Goal: Transaction & Acquisition: Obtain resource

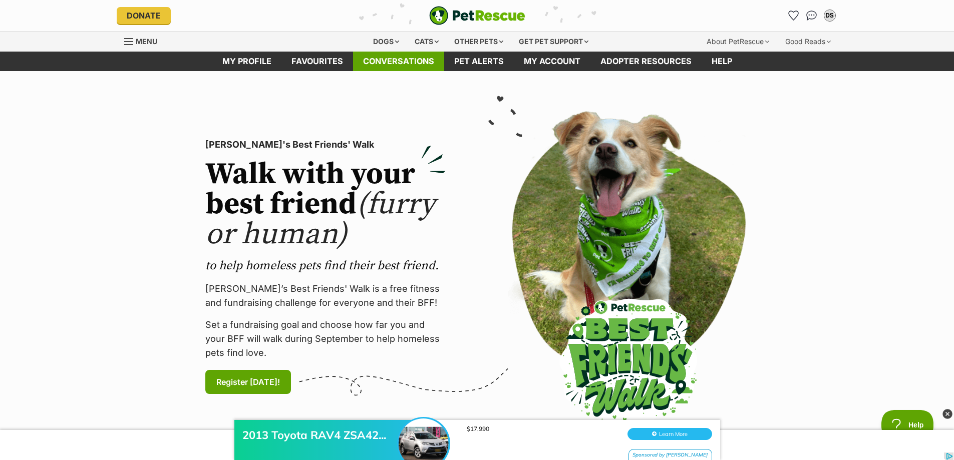
click at [409, 63] on link "Conversations" at bounding box center [398, 62] width 91 height 20
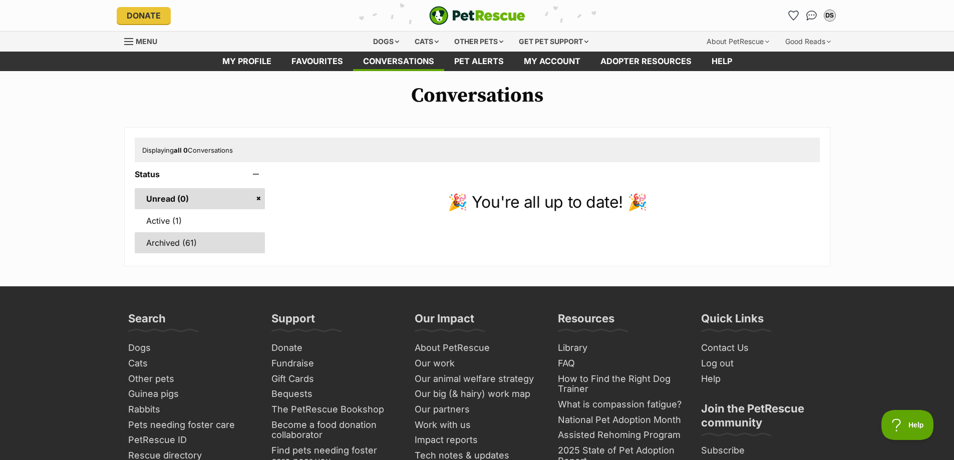
click at [159, 243] on link "Archived (61)" at bounding box center [200, 242] width 131 height 21
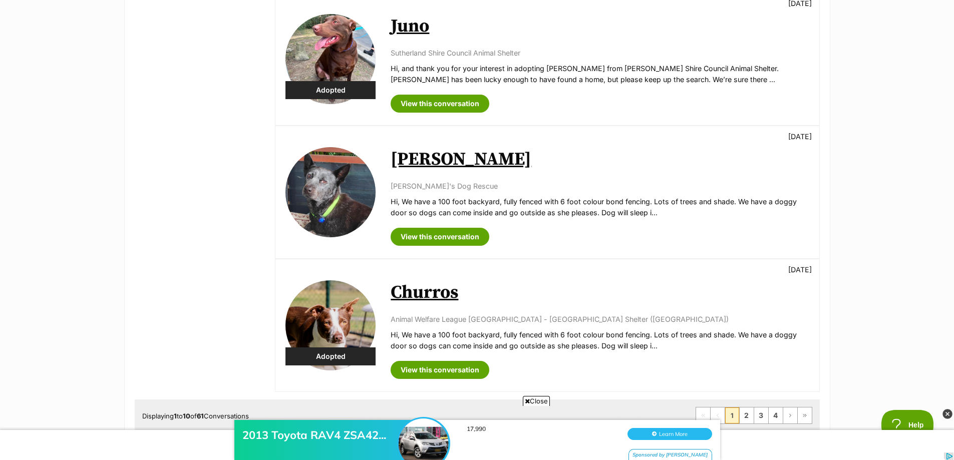
scroll to position [1202, 0]
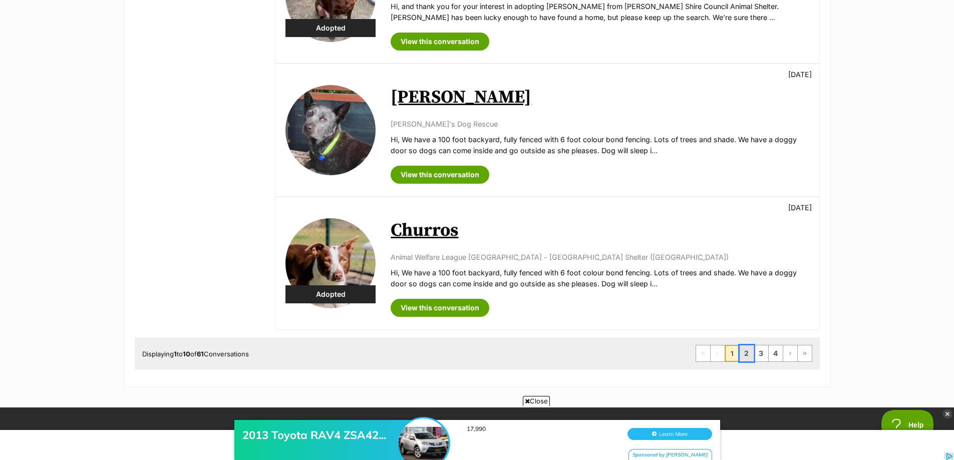
click at [740, 346] on link "2" at bounding box center [747, 354] width 14 height 16
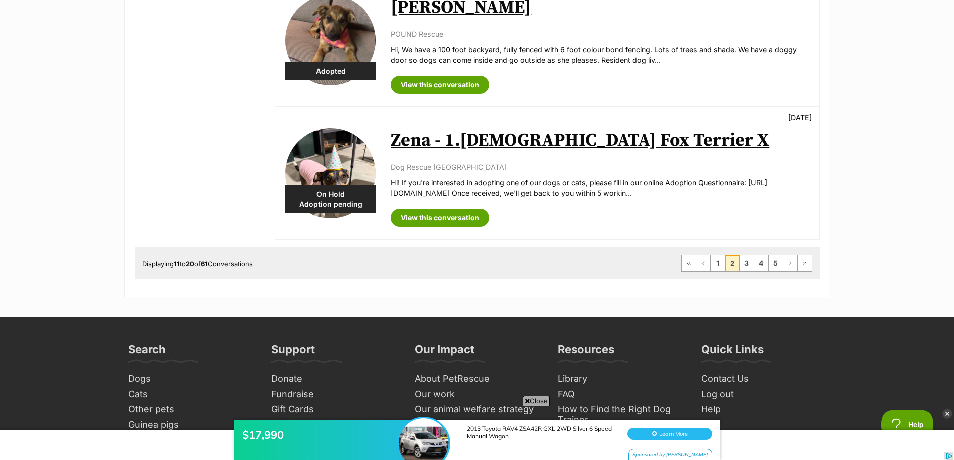
scroll to position [1352, 0]
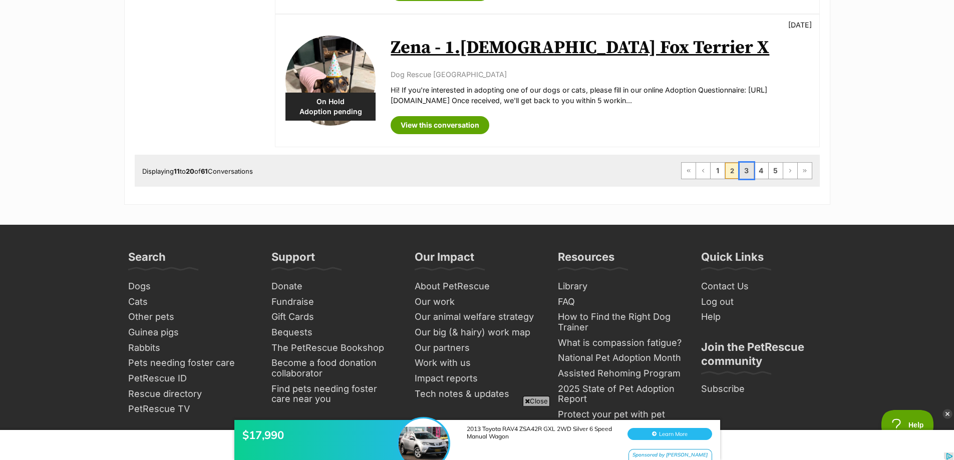
click at [745, 172] on link "3" at bounding box center [747, 171] width 14 height 16
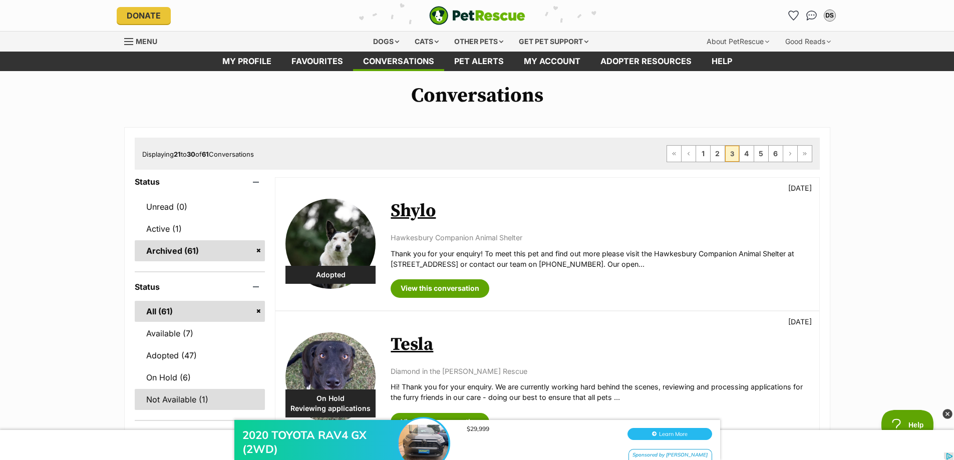
click at [176, 401] on div "2020 TOYOTA RAV4 GX (2WD) $29,999 Learn More Sponsored by [PERSON_NAME]" at bounding box center [477, 430] width 954 height 60
click at [177, 401] on div "2020 TOYOTA RAV4 GX (2WD) $29,999 Learn More Sponsored by Gumtree" at bounding box center [477, 430] width 954 height 60
click at [174, 396] on link "Not Available (1)" at bounding box center [200, 399] width 131 height 21
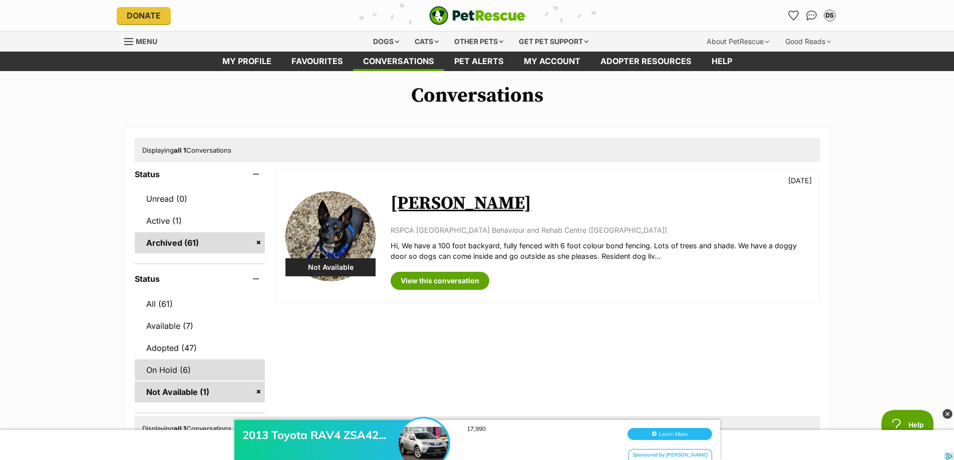
click at [170, 366] on link "On Hold (6)" at bounding box center [200, 370] width 131 height 21
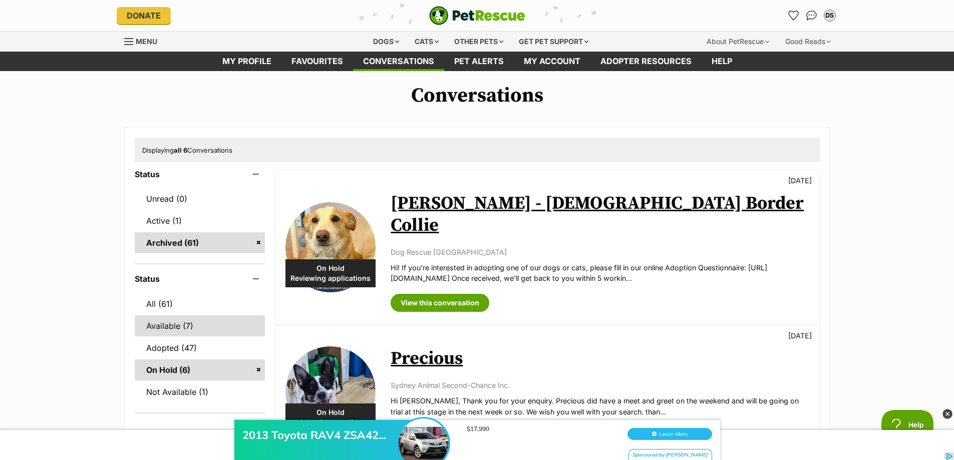
click at [168, 330] on link "Available (7)" at bounding box center [200, 326] width 131 height 21
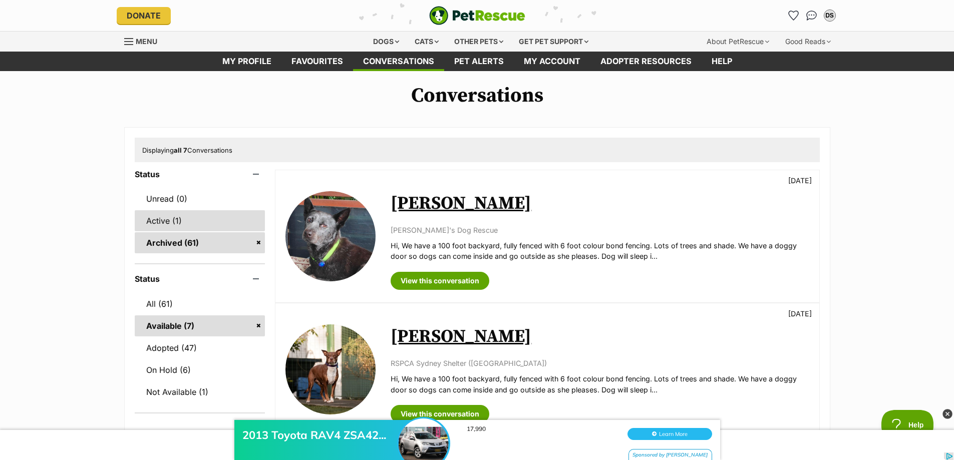
click at [162, 223] on link "Active (1)" at bounding box center [200, 220] width 131 height 21
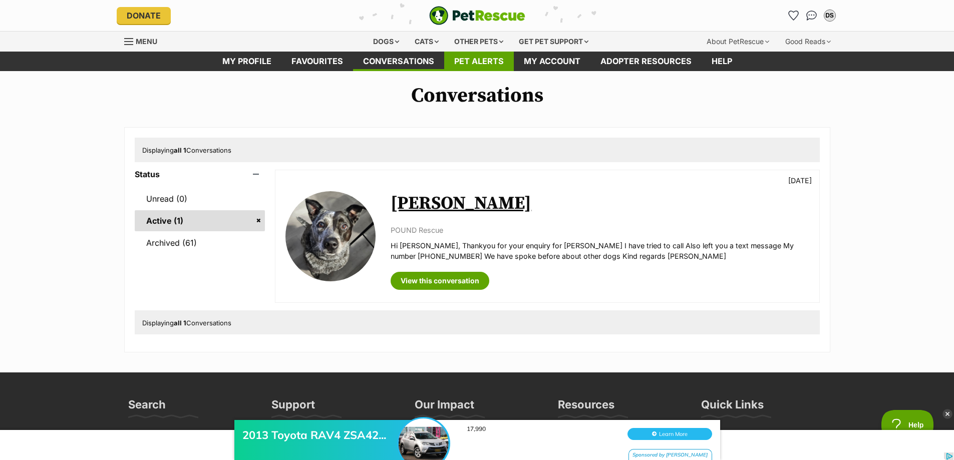
click at [476, 60] on link "Pet alerts" at bounding box center [479, 62] width 70 height 20
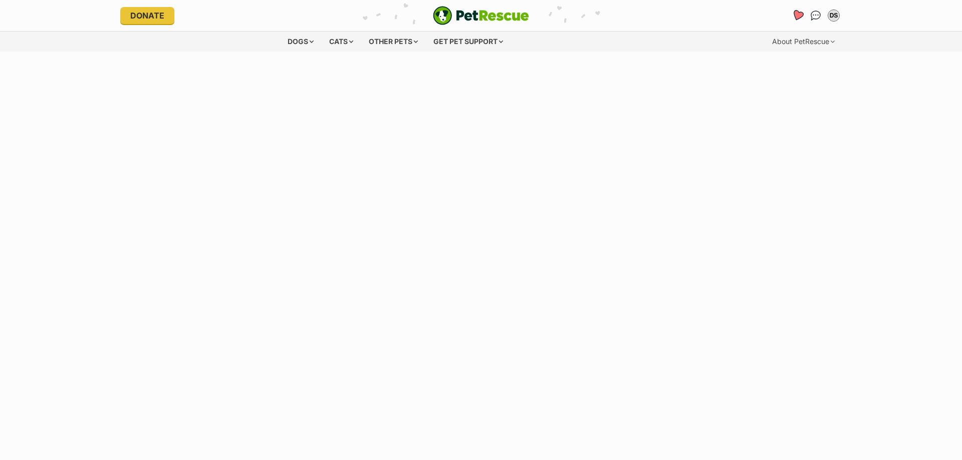
click at [800, 15] on icon "Favourites" at bounding box center [797, 16] width 12 height 12
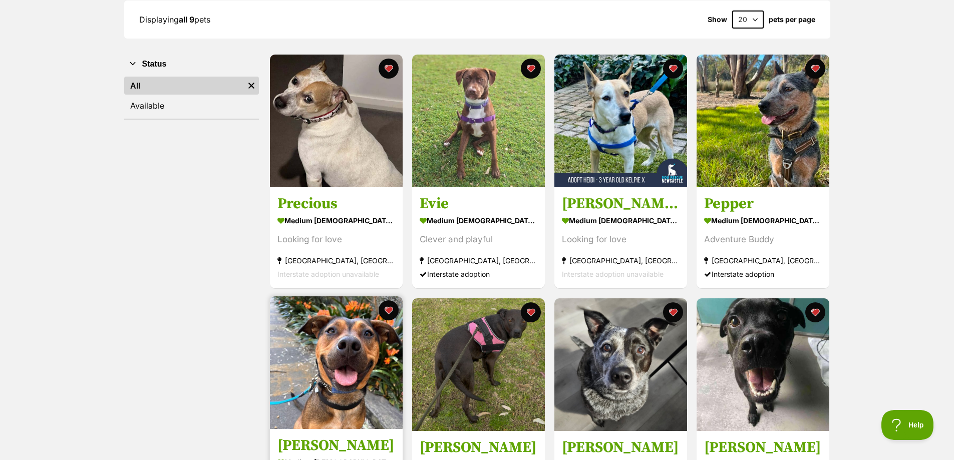
click at [372, 341] on img at bounding box center [336, 362] width 133 height 133
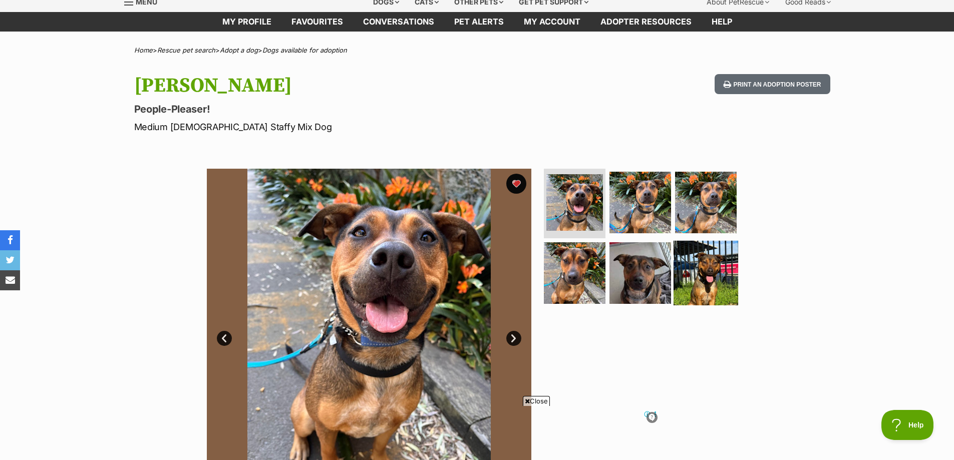
scroll to position [200, 0]
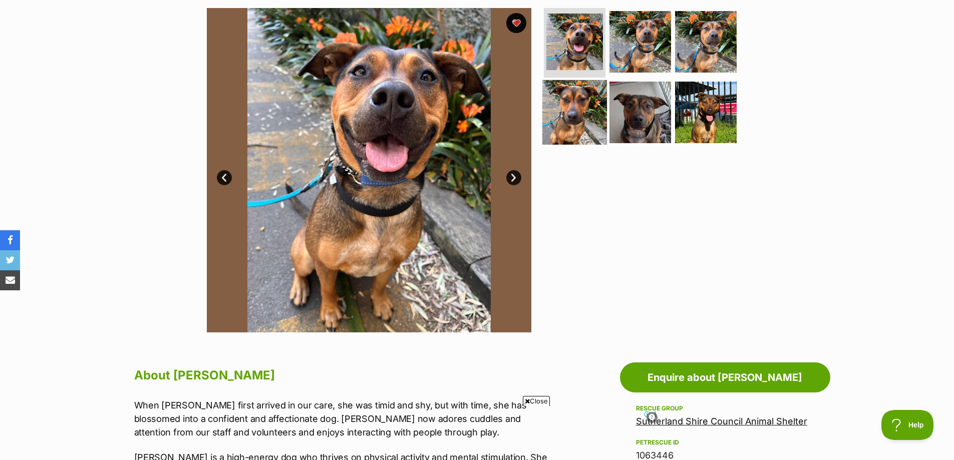
click at [580, 114] on img at bounding box center [574, 112] width 65 height 65
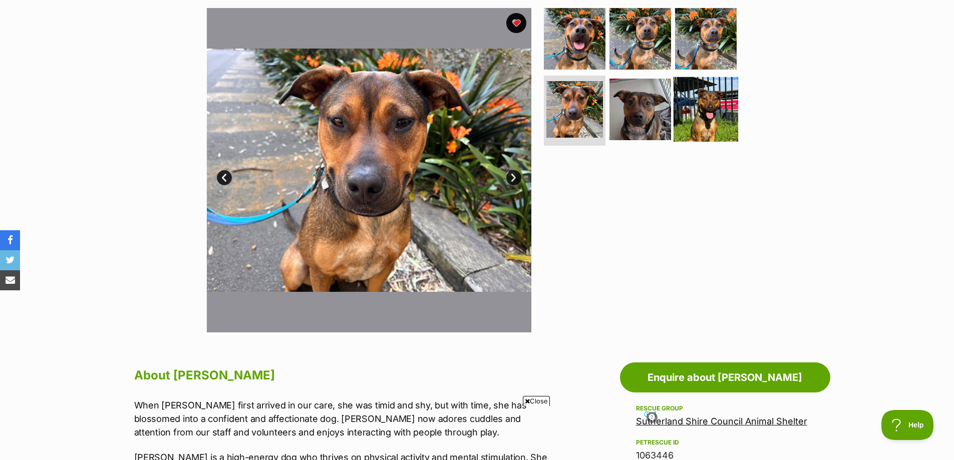
click at [695, 113] on img at bounding box center [706, 109] width 65 height 65
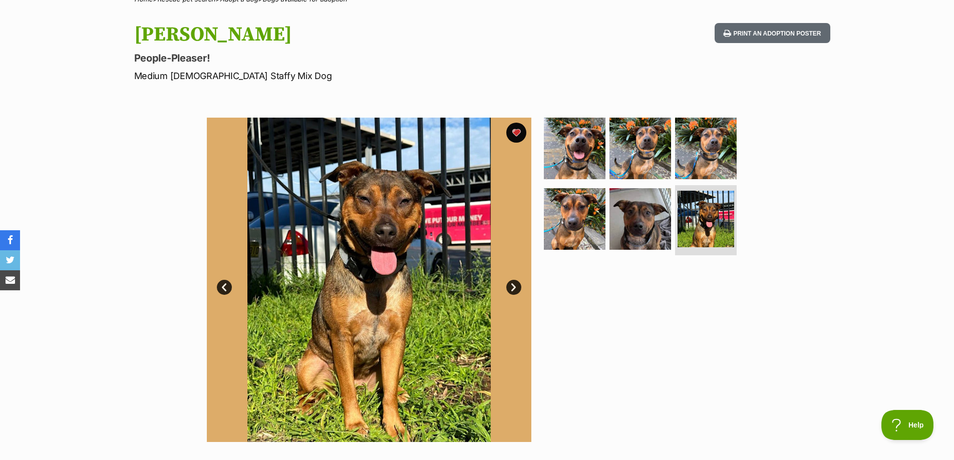
scroll to position [0, 0]
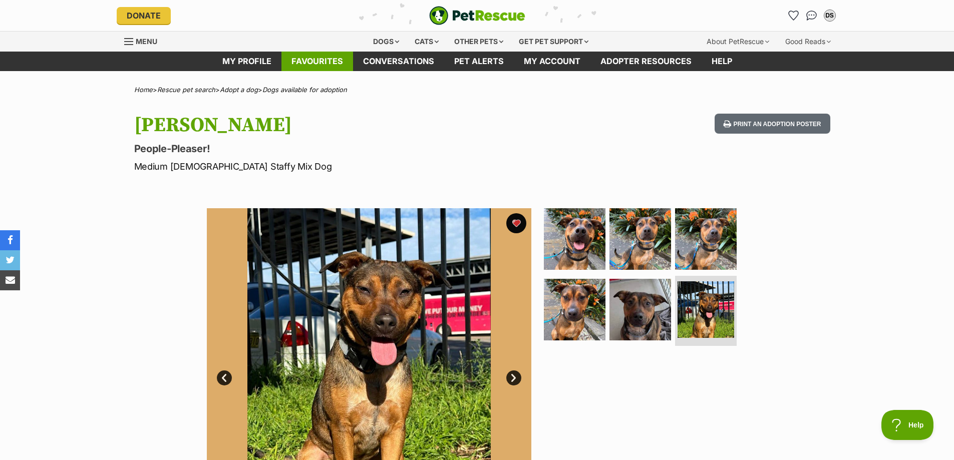
click at [319, 57] on link "Favourites" at bounding box center [317, 62] width 72 height 20
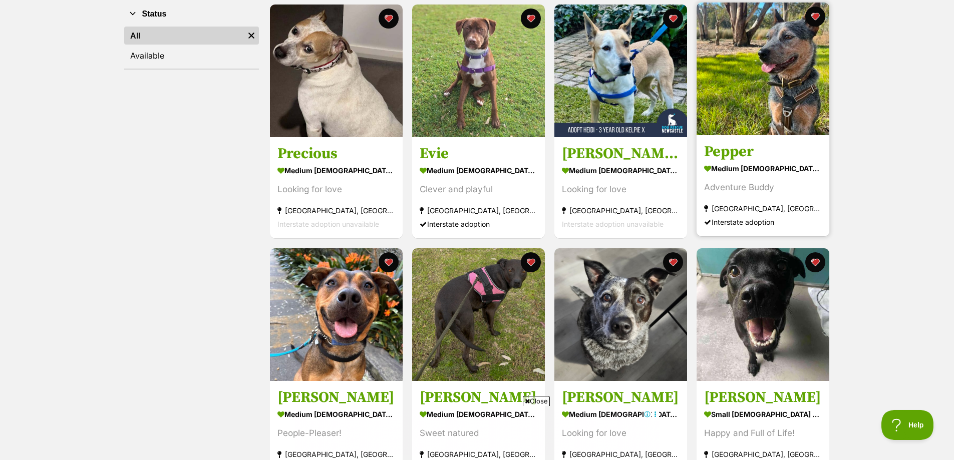
click at [736, 151] on h3 "Pepper" at bounding box center [763, 152] width 118 height 19
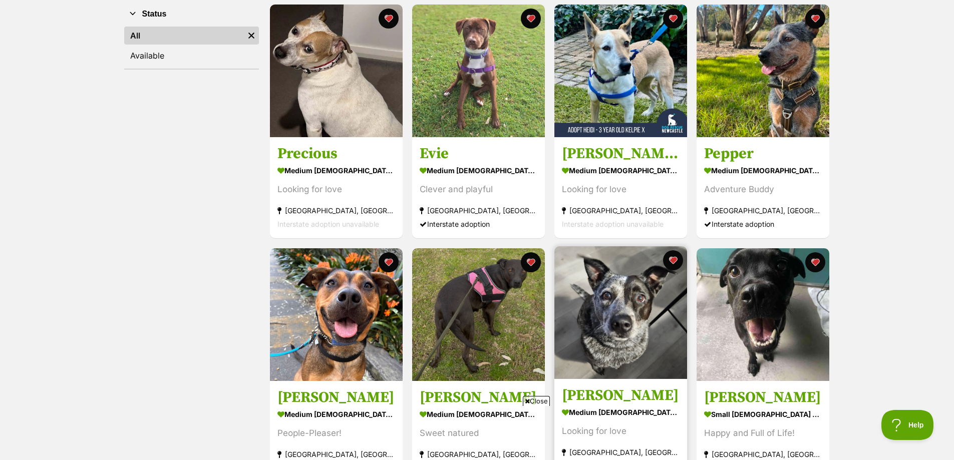
click at [634, 261] on img at bounding box center [620, 312] width 133 height 133
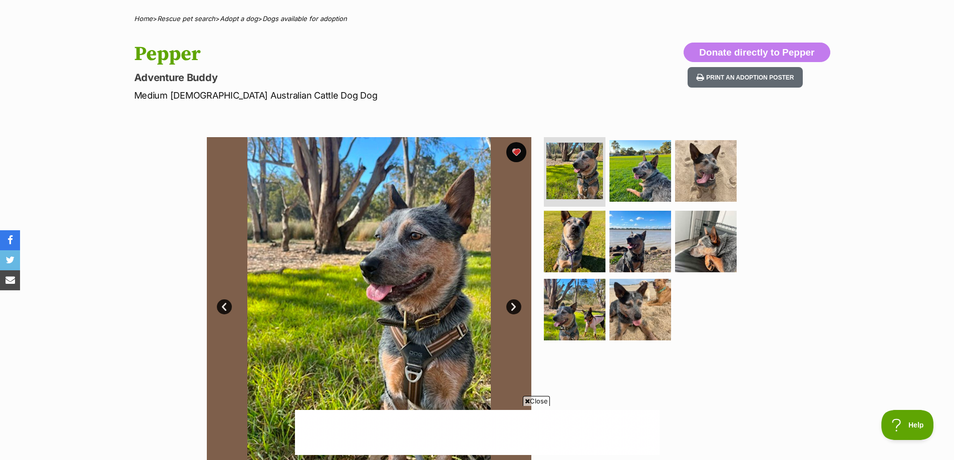
scroll to position [50, 0]
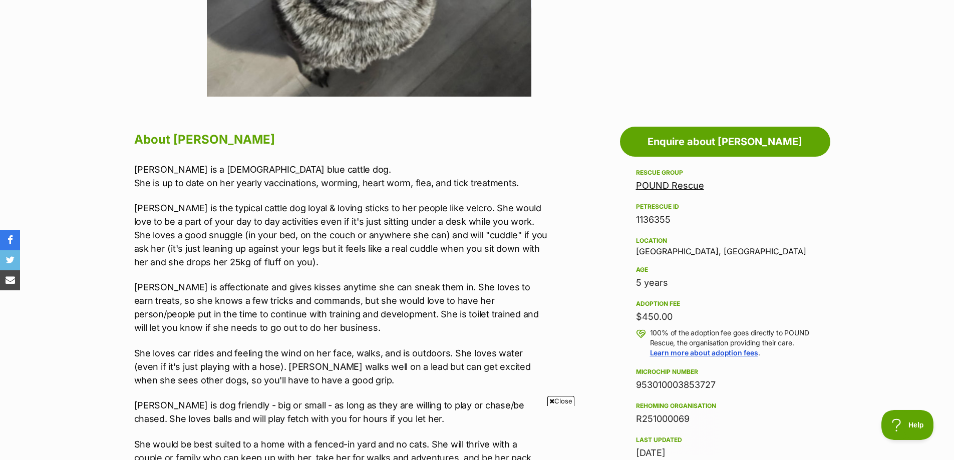
scroll to position [300, 0]
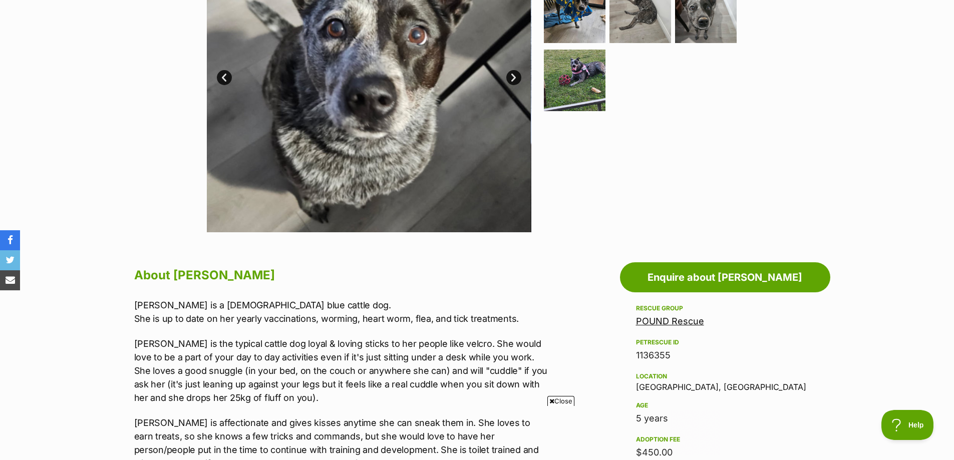
click at [511, 79] on link "Next" at bounding box center [513, 77] width 15 height 15
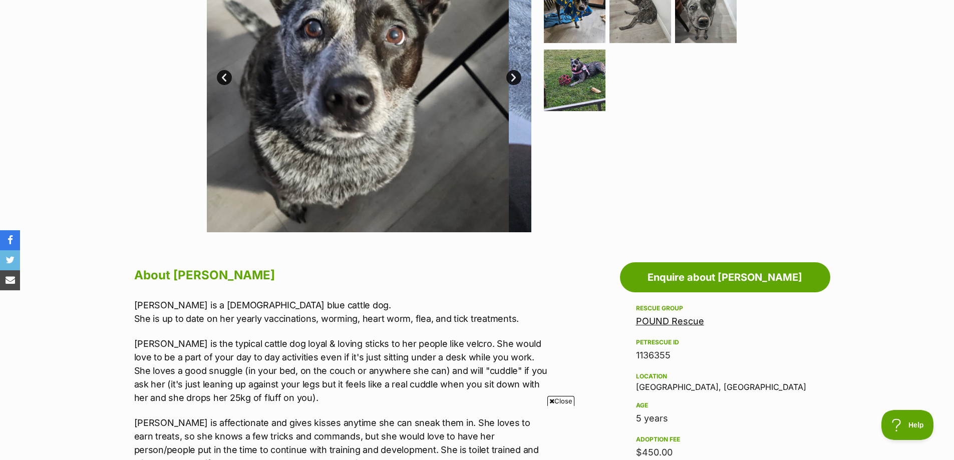
click at [511, 79] on link "Next" at bounding box center [513, 77] width 15 height 15
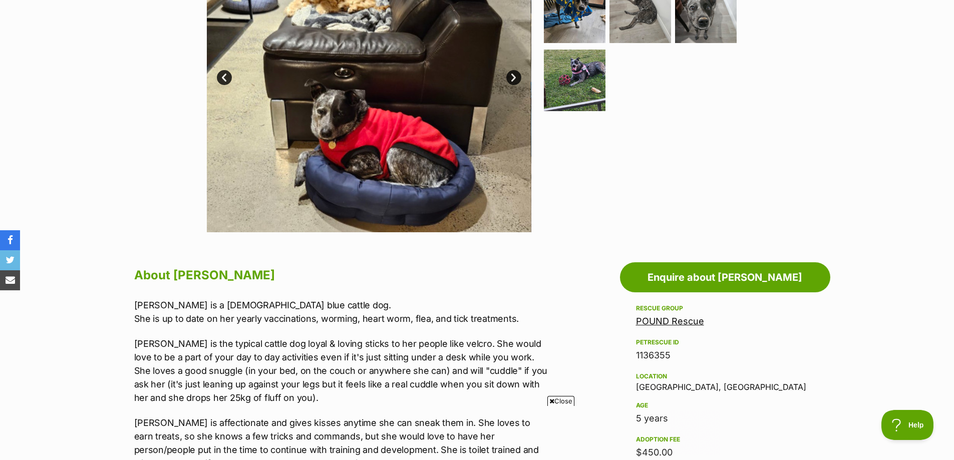
click at [511, 79] on link "Next" at bounding box center [513, 77] width 15 height 15
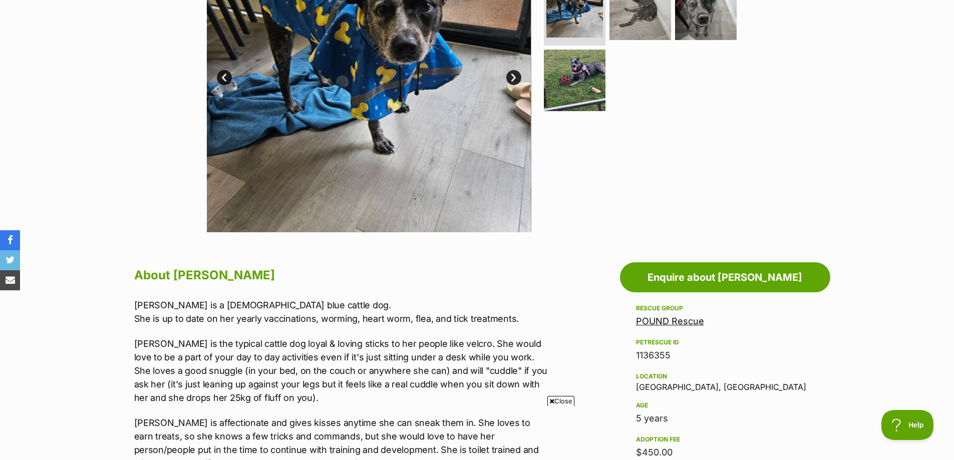
click at [511, 79] on link "Next" at bounding box center [513, 77] width 15 height 15
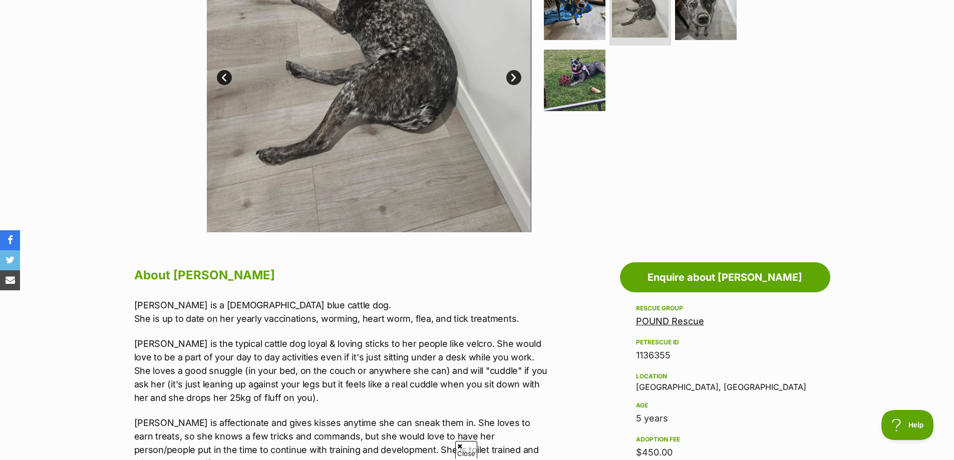
click at [511, 79] on link "Next" at bounding box center [513, 77] width 15 height 15
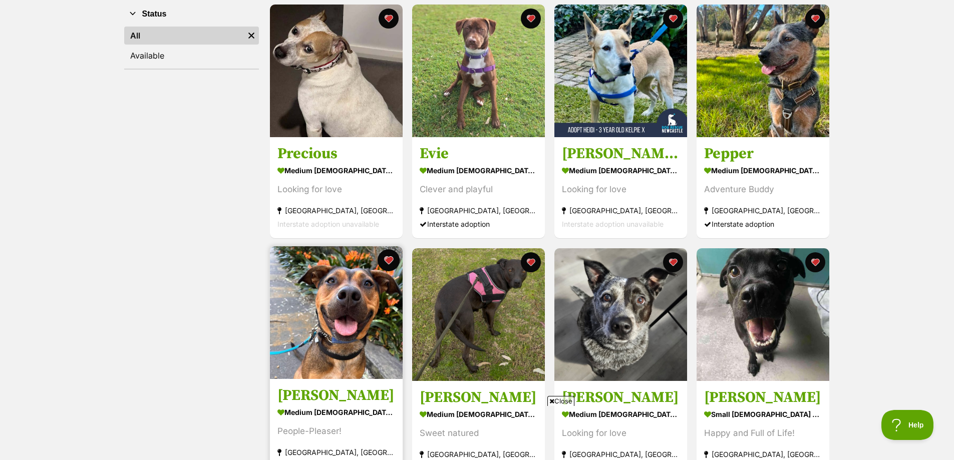
click at [387, 254] on button "favourite" at bounding box center [389, 260] width 22 height 22
click at [391, 258] on button "favourite" at bounding box center [389, 260] width 22 height 22
click at [386, 258] on button "favourite" at bounding box center [389, 260] width 22 height 22
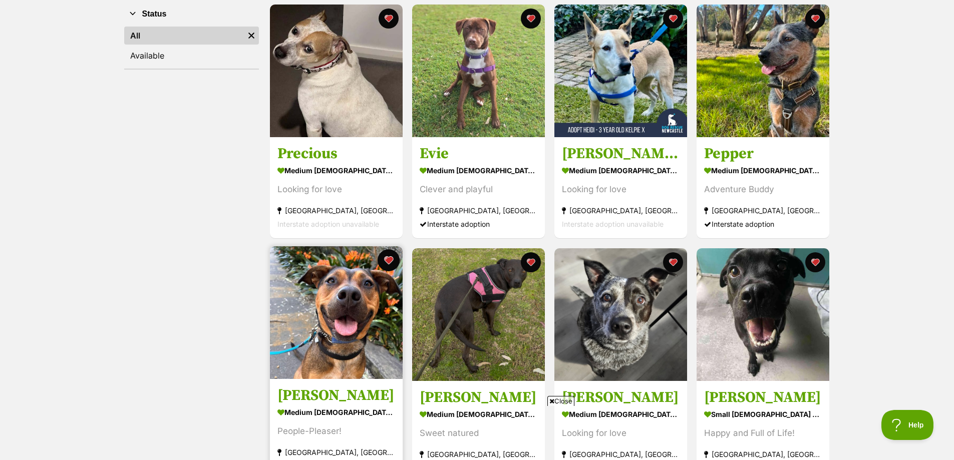
click at [386, 258] on button "favourite" at bounding box center [389, 260] width 22 height 22
click at [297, 391] on h3 "Lizzie" at bounding box center [336, 395] width 118 height 19
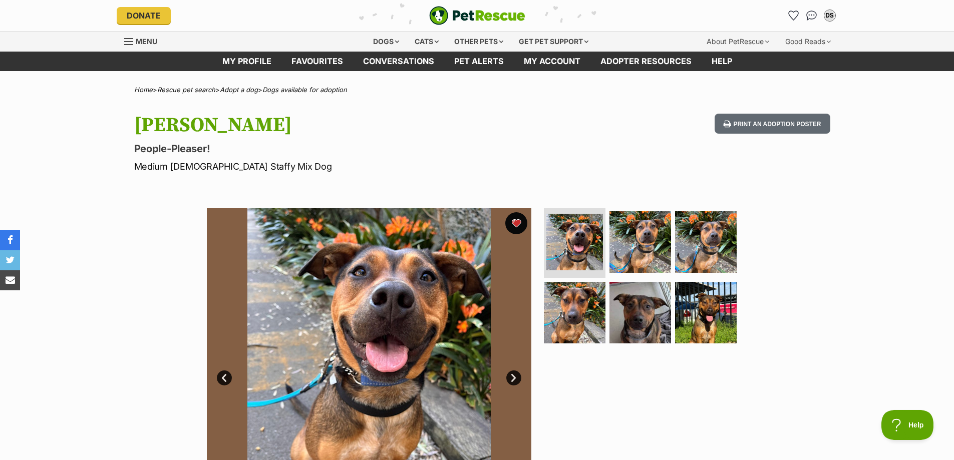
click at [516, 227] on button "favourite" at bounding box center [516, 223] width 22 height 22
click at [337, 61] on link "Favourites" at bounding box center [317, 62] width 72 height 20
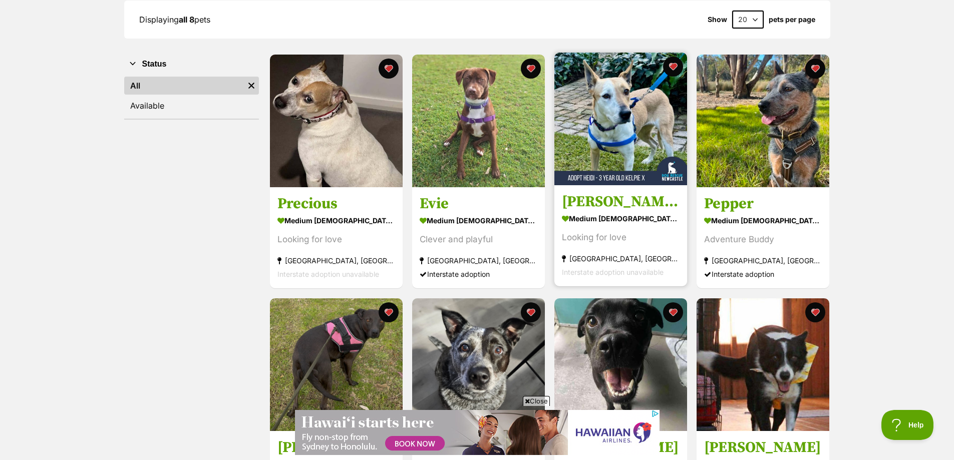
click at [621, 102] on img at bounding box center [620, 119] width 133 height 133
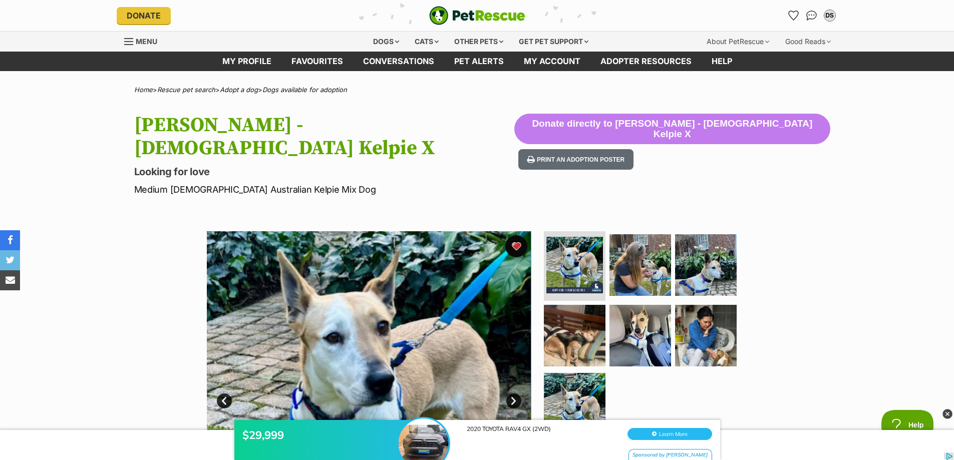
click at [516, 235] on button "favourite" at bounding box center [516, 246] width 22 height 22
click at [324, 65] on link "Favourites" at bounding box center [317, 62] width 72 height 20
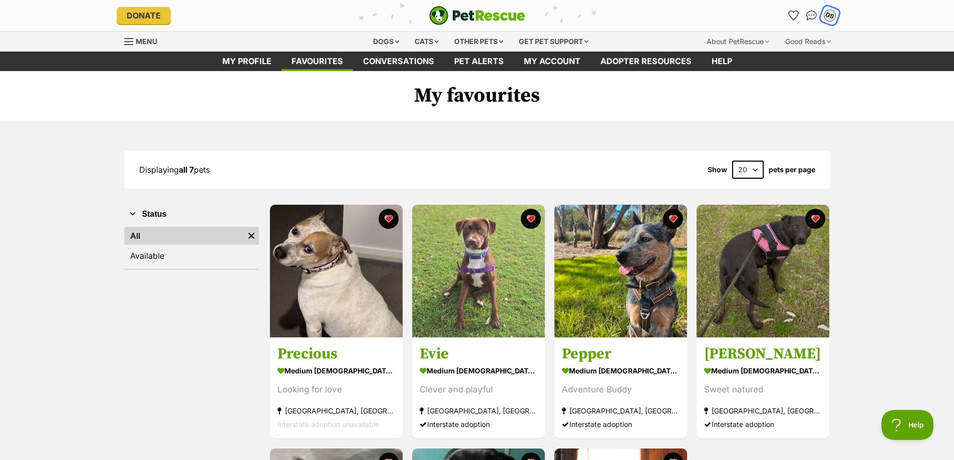
click at [829, 13] on div "DS" at bounding box center [829, 15] width 13 height 13
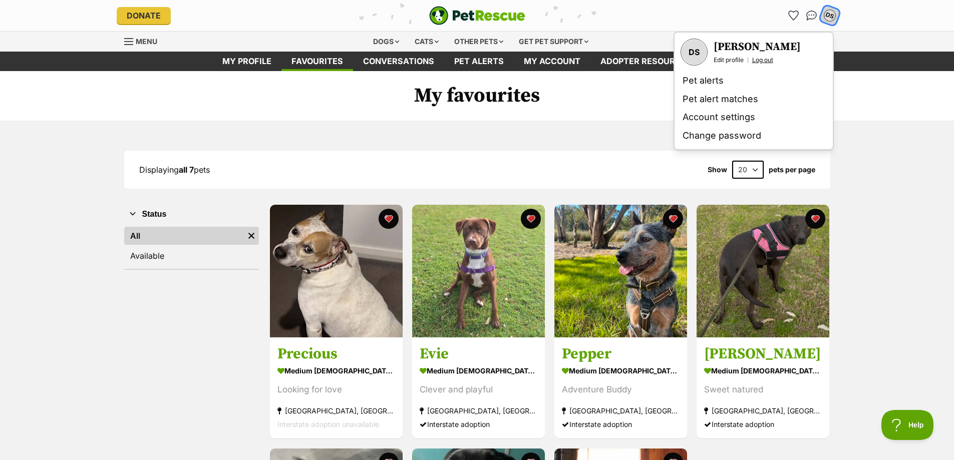
click at [765, 60] on link "Log out" at bounding box center [762, 60] width 21 height 8
